Goal: Check status: Check status

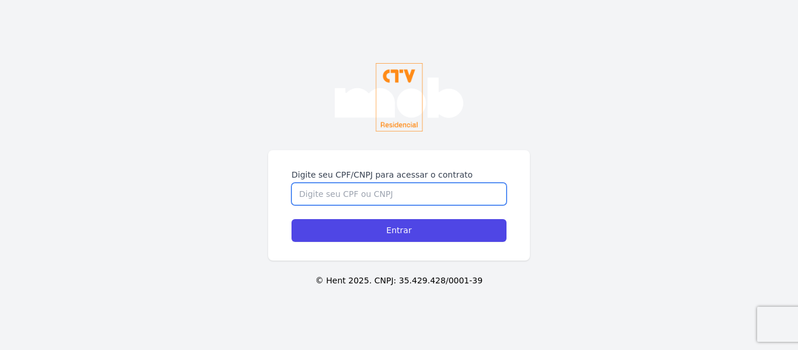
click at [379, 190] on input "Digite seu CPF/CNPJ para acessar o contrato" at bounding box center [399, 194] width 215 height 22
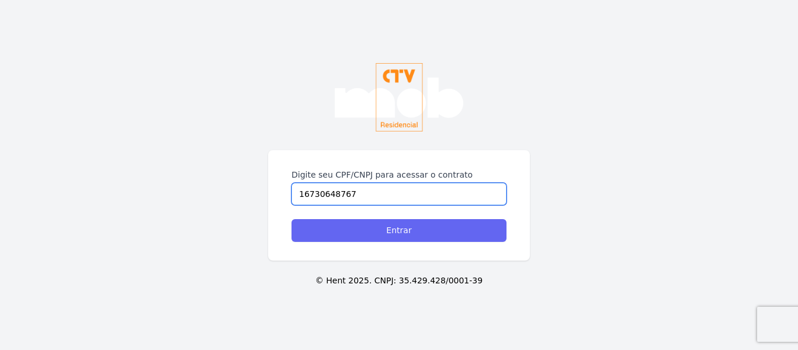
type input "16730648767"
click at [380, 235] on input "Entrar" at bounding box center [399, 230] width 215 height 23
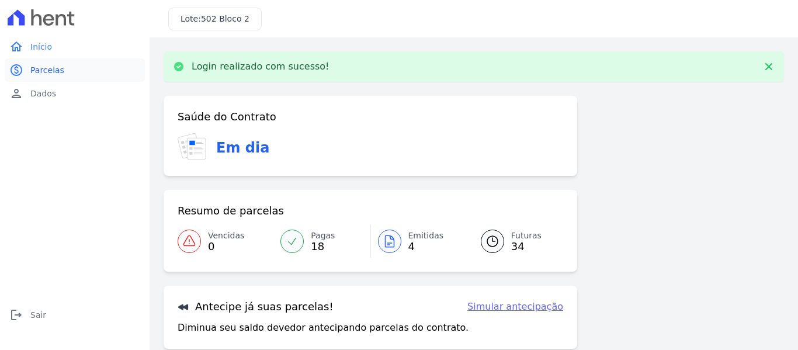
click at [47, 68] on span "Parcelas" at bounding box center [47, 70] width 34 height 12
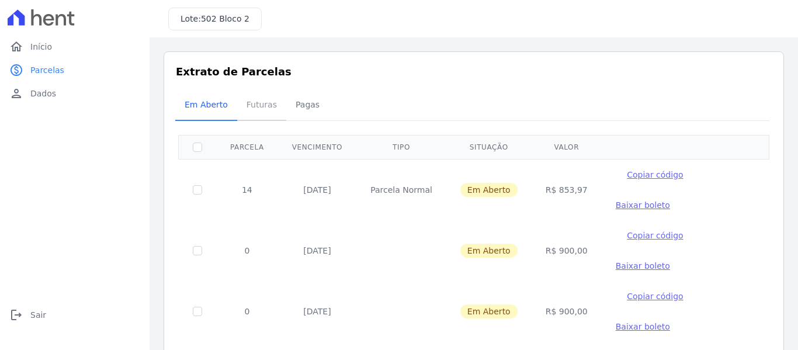
click at [254, 96] on span "Futuras" at bounding box center [262, 104] width 44 height 23
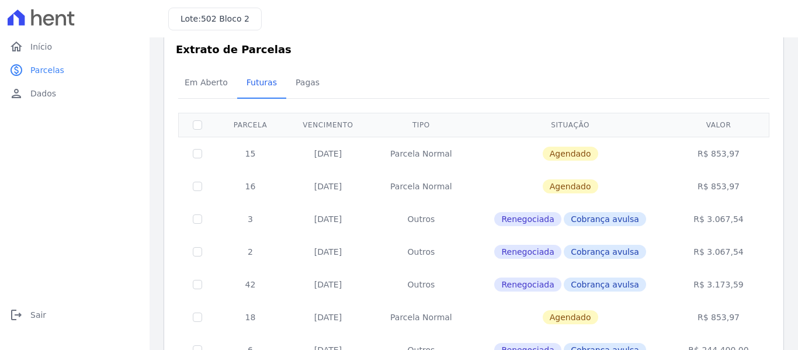
scroll to position [18, 0]
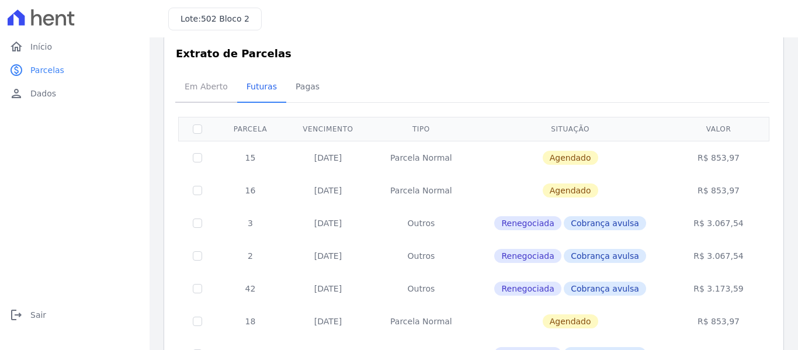
click at [204, 98] on span "Em Aberto" at bounding box center [206, 86] width 57 height 23
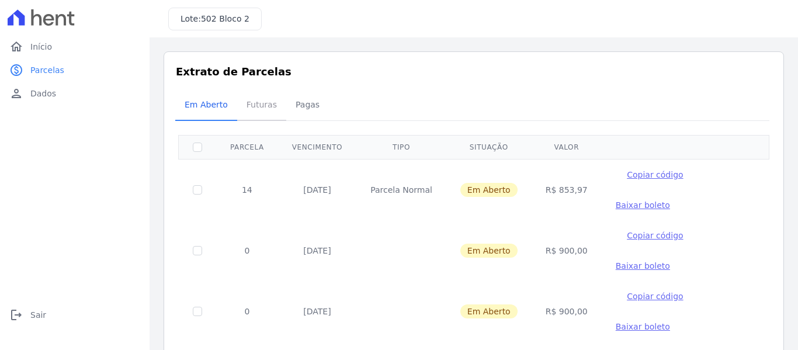
click at [257, 96] on span "Futuras" at bounding box center [262, 104] width 44 height 23
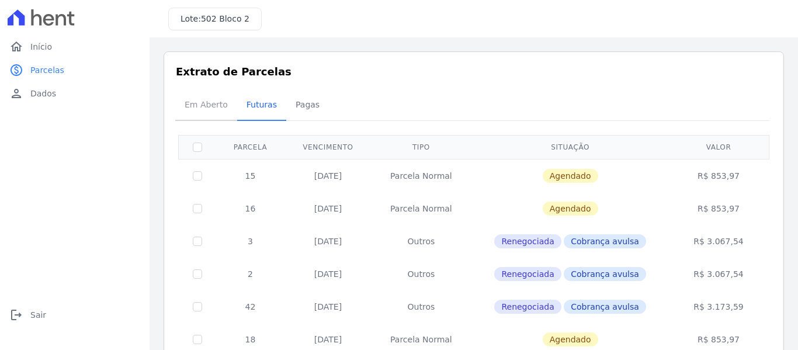
click at [222, 99] on span "Em Aberto" at bounding box center [206, 104] width 57 height 23
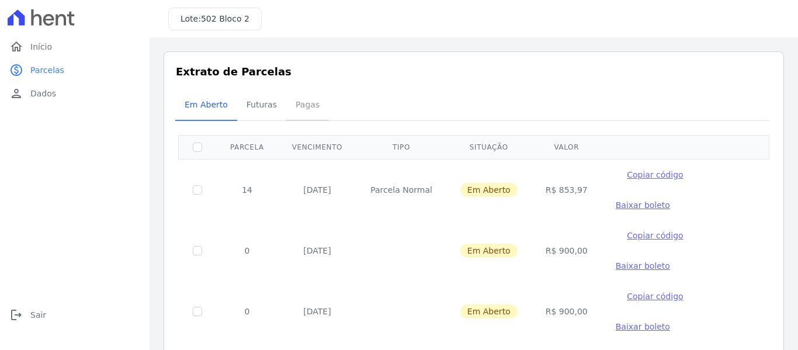
click at [296, 105] on span "Pagas" at bounding box center [308, 104] width 38 height 23
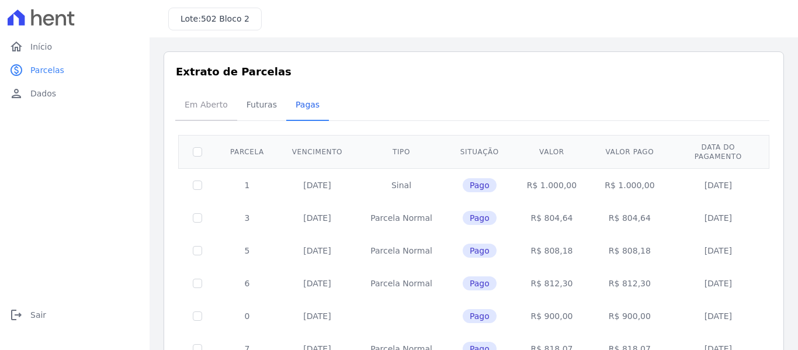
click at [200, 109] on span "Em Aberto" at bounding box center [206, 104] width 57 height 23
